Goal: Task Accomplishment & Management: Manage account settings

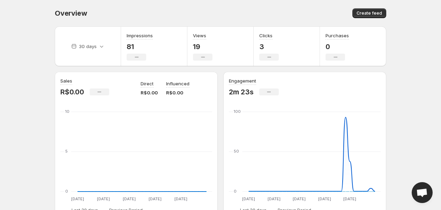
click at [3, 142] on body "Home Feeds Videos Subscription Settings Overview. This page is ready Overview C…" at bounding box center [220, 105] width 441 height 210
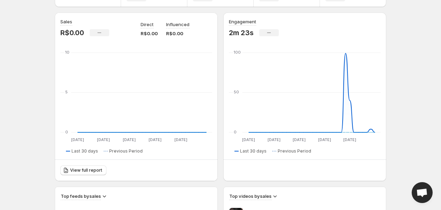
scroll to position [77, 0]
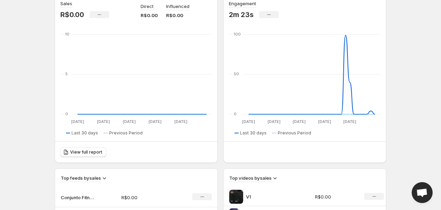
click at [46, 132] on div "Overview. This page is ready Overview Create feed 30 days Impressions 81 No cha…" at bounding box center [220, 183] width 348 height 520
click at [50, 132] on div "30 days Impressions 81 No change Views 19 No change Clicks 3 No change Purchase…" at bounding box center [217, 193] width 337 height 499
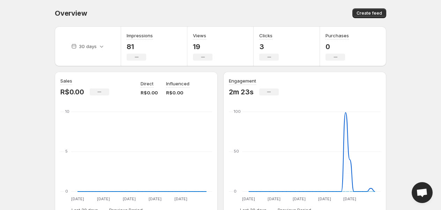
scroll to position [310, 0]
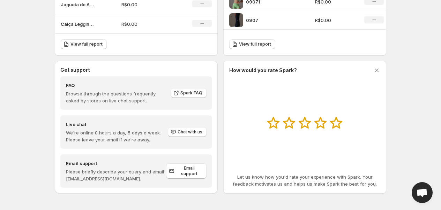
click at [248, 17] on p "0907" at bounding box center [272, 20] width 52 height 7
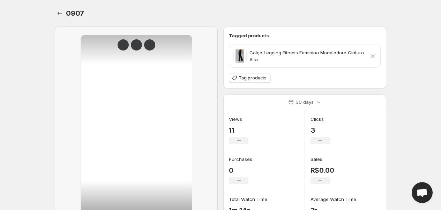
scroll to position [71, 0]
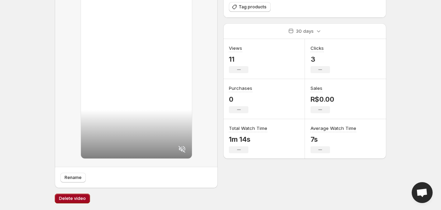
click at [71, 197] on span "Delete video" at bounding box center [72, 199] width 27 height 6
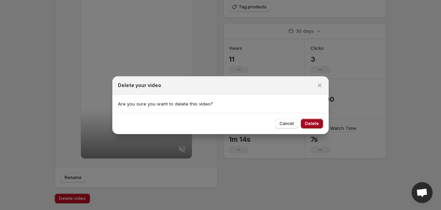
click at [312, 124] on span "Delete" at bounding box center [312, 124] width 14 height 6
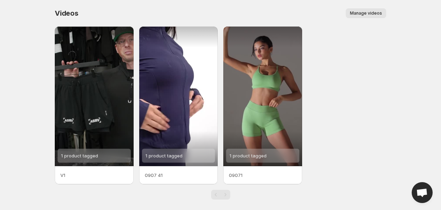
click at [100, 173] on p "V1" at bounding box center [94, 175] width 68 height 7
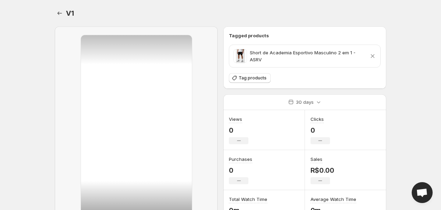
click at [64, 8] on div "V1. This page is ready V1" at bounding box center [220, 13] width 331 height 26
click at [63, 8] on div "V1. This page is ready V1" at bounding box center [220, 13] width 331 height 26
drag, startPoint x: 63, startPoint y: 14, endPoint x: 61, endPoint y: 8, distance: 5.6
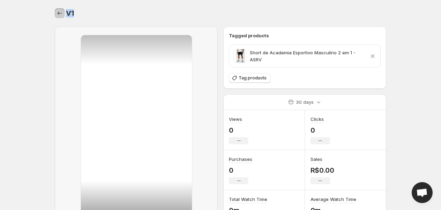
click at [63, 13] on icon "Settings" at bounding box center [59, 13] width 7 height 7
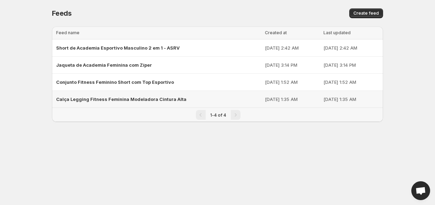
click at [86, 102] on div "Calça Legging Fitness Feminina Modeladora Cintura Alta" at bounding box center [158, 99] width 205 height 13
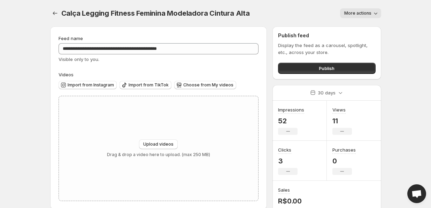
click at [363, 12] on span "More actions" at bounding box center [357, 13] width 27 height 6
click at [349, 18] on div "Delete" at bounding box center [353, 29] width 28 height 23
click at [351, 23] on div "Calça Legging Fitness Feminina Modeladora Cintura Alta. This page is ready Calç…" at bounding box center [215, 13] width 331 height 26
click at [359, 11] on span "More actions" at bounding box center [357, 13] width 27 height 6
click at [351, 29] on span "Delete" at bounding box center [353, 28] width 14 height 6
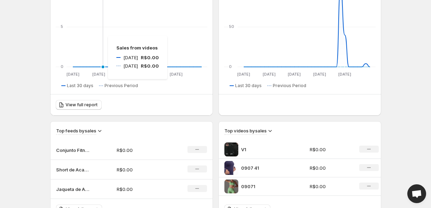
scroll to position [155, 0]
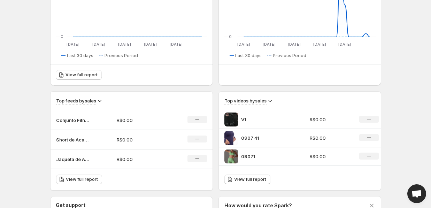
click at [241, 119] on p "V1" at bounding box center [267, 119] width 52 height 7
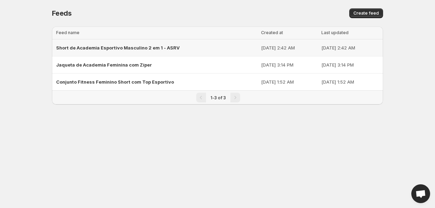
click at [113, 45] on span "Short de Academia Esportivo Masculino 2 em 1 - ASRV" at bounding box center [118, 48] width 124 height 6
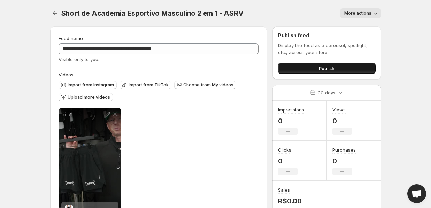
click at [311, 71] on button "Publish" at bounding box center [326, 68] width 97 height 11
click at [336, 70] on button "Publish" at bounding box center [326, 68] width 97 height 11
